Goal: Transaction & Acquisition: Purchase product/service

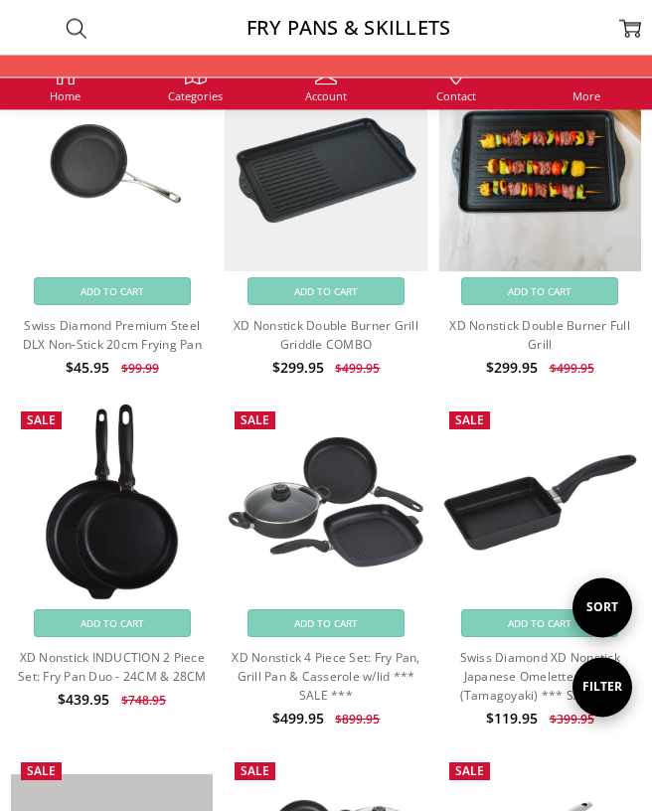
scroll to position [1552, 0]
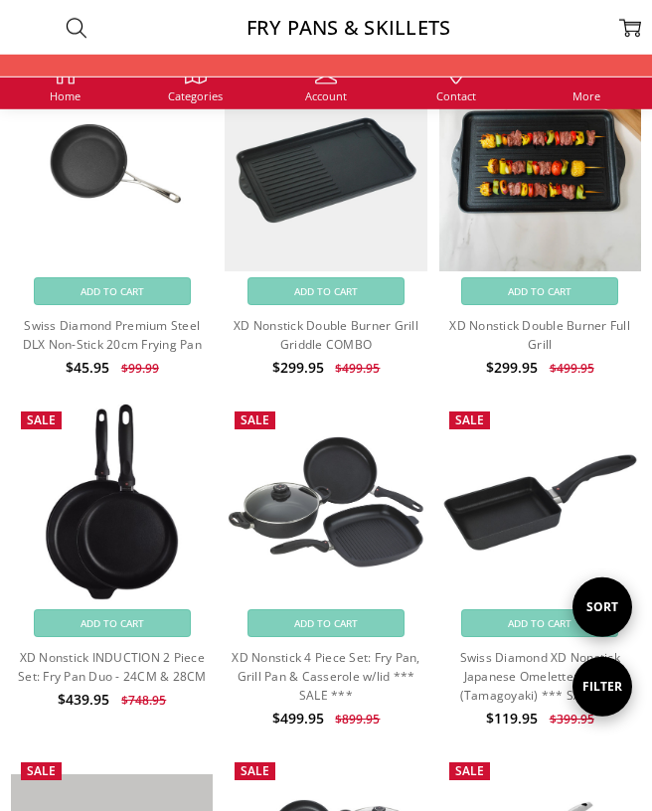
click at [554, 518] on img at bounding box center [540, 502] width 202 height 104
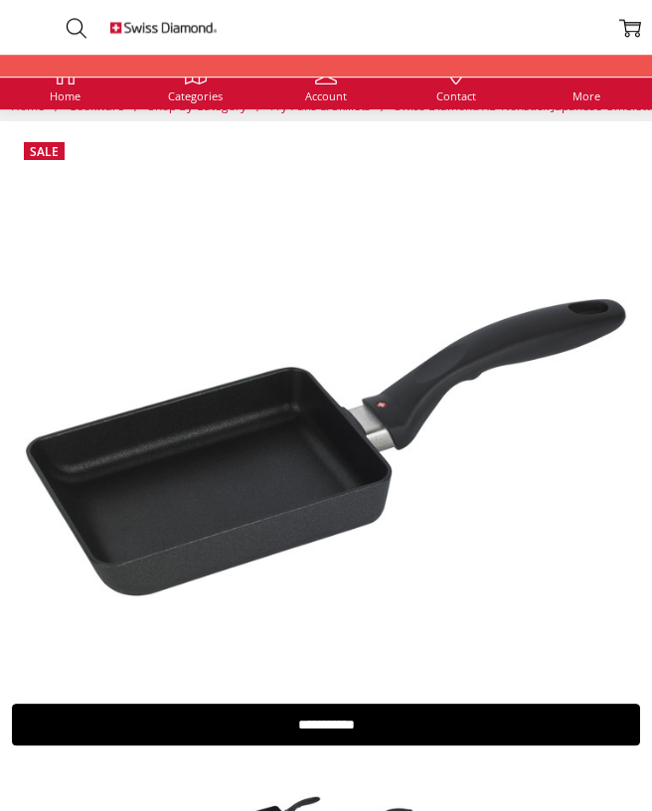
scroll to position [10, 0]
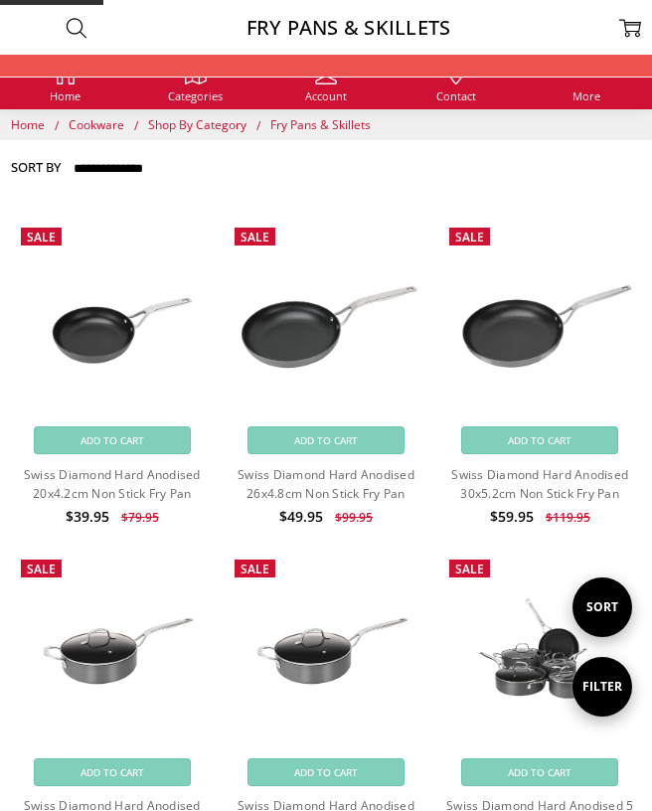
scroll to position [1421, 0]
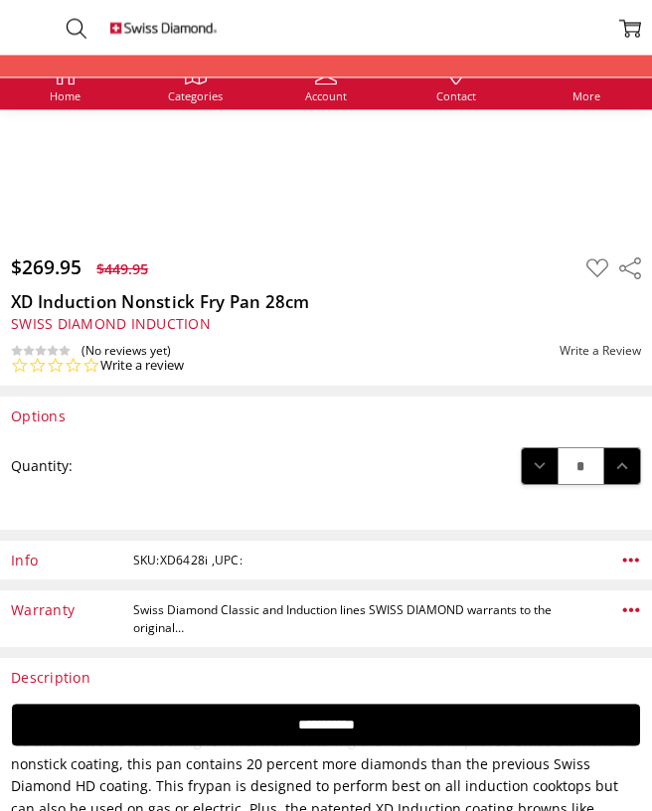
scroll to position [529, 0]
